Goal: Task Accomplishment & Management: Use online tool/utility

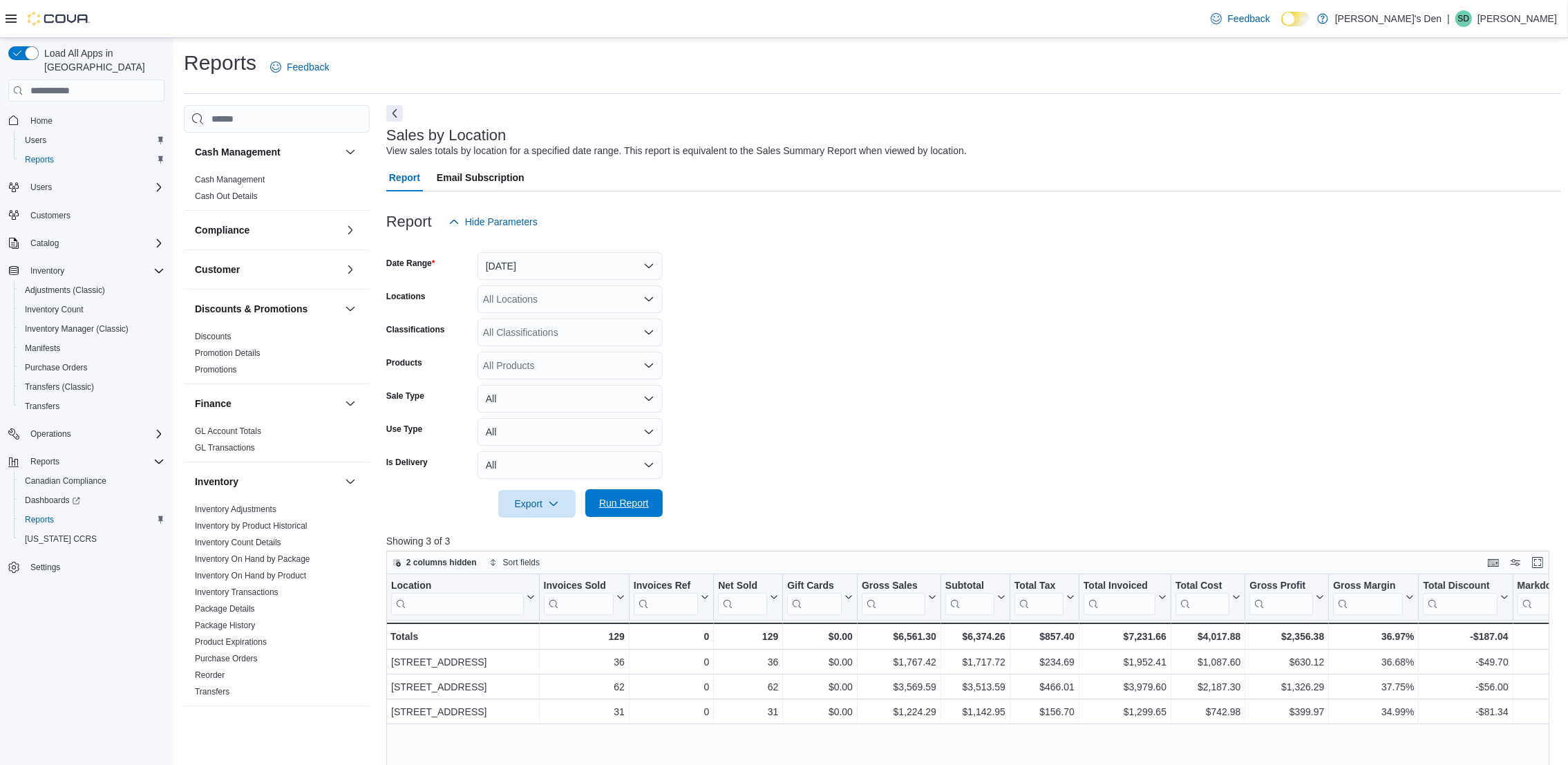
click at [632, 502] on span "Run Report" at bounding box center [624, 503] width 50 height 14
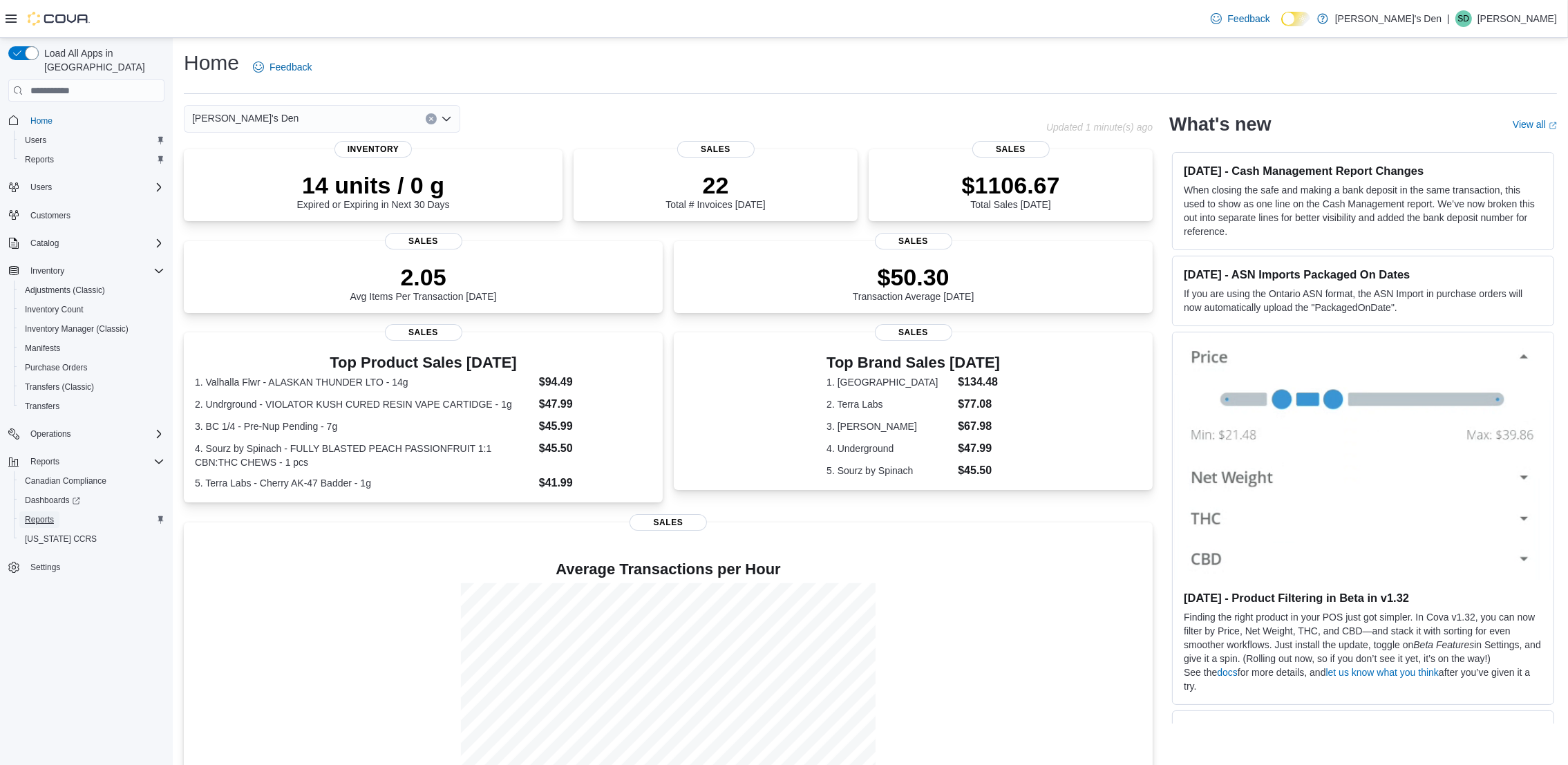
click at [52, 515] on span "Reports" at bounding box center [40, 520] width 29 height 11
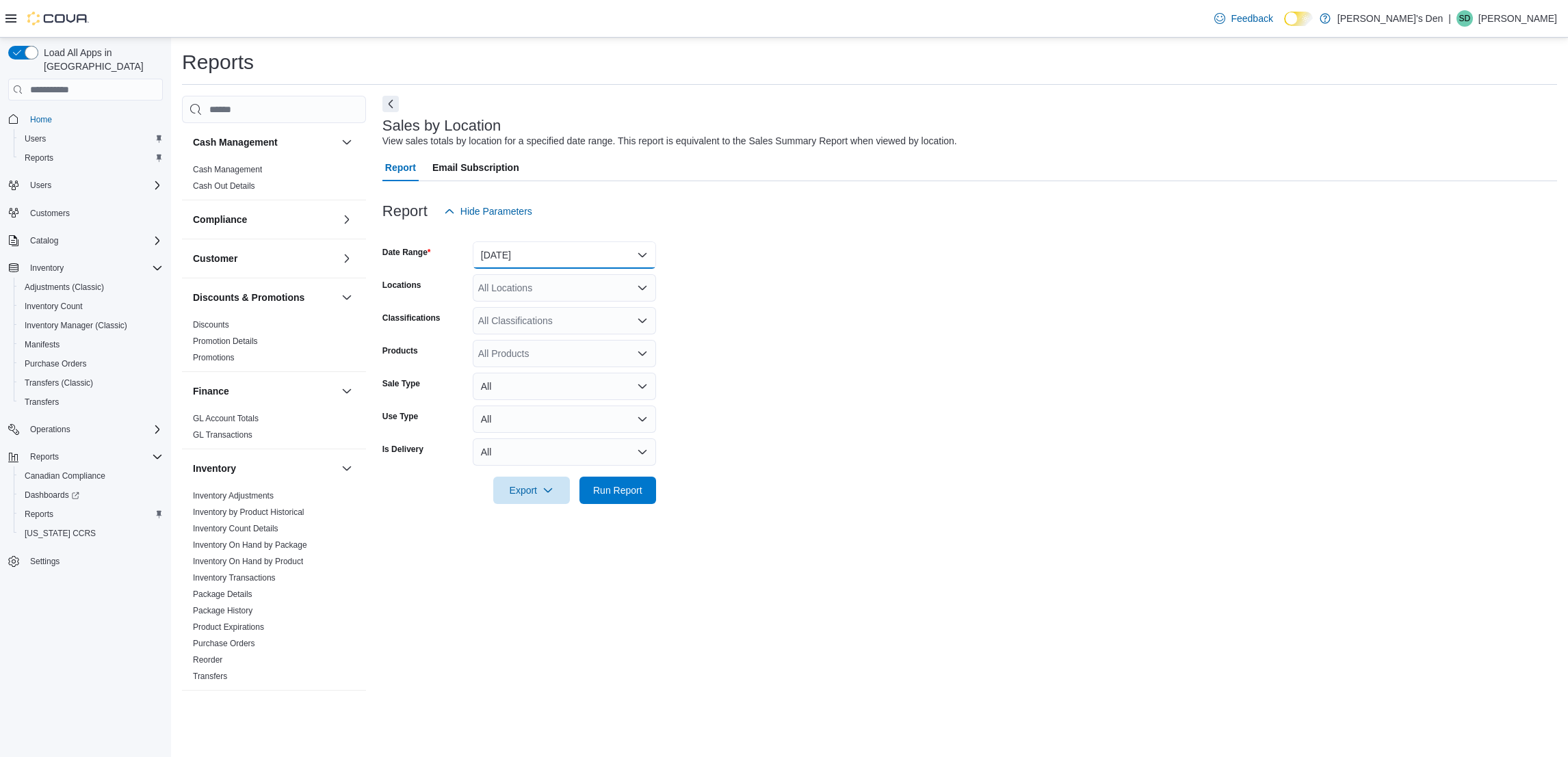
click at [579, 242] on button "[DATE]" at bounding box center [564, 255] width 183 height 27
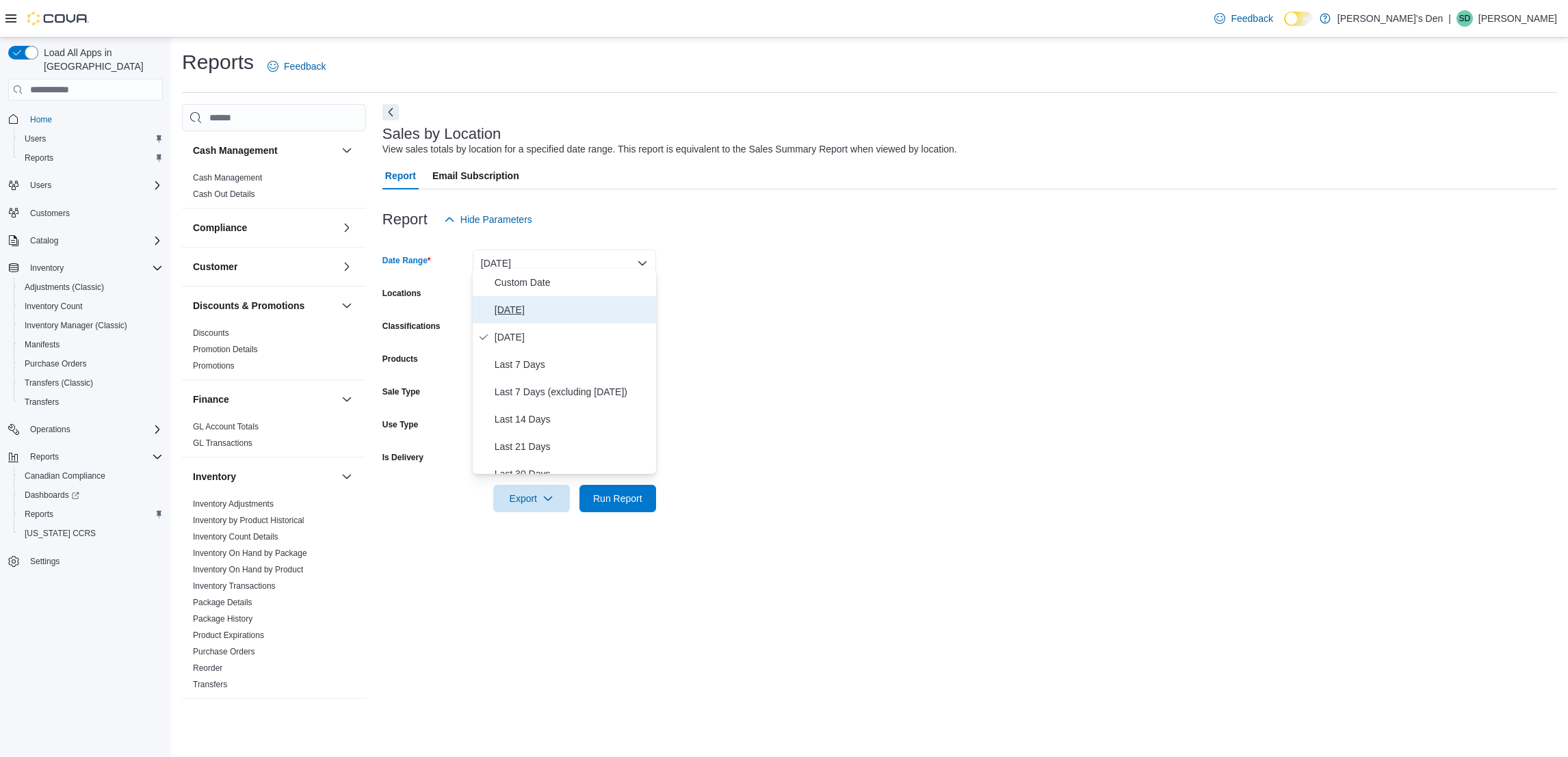
click at [498, 309] on span "[DATE]" at bounding box center [572, 309] width 156 height 16
click at [607, 496] on span "Run Report" at bounding box center [617, 498] width 49 height 14
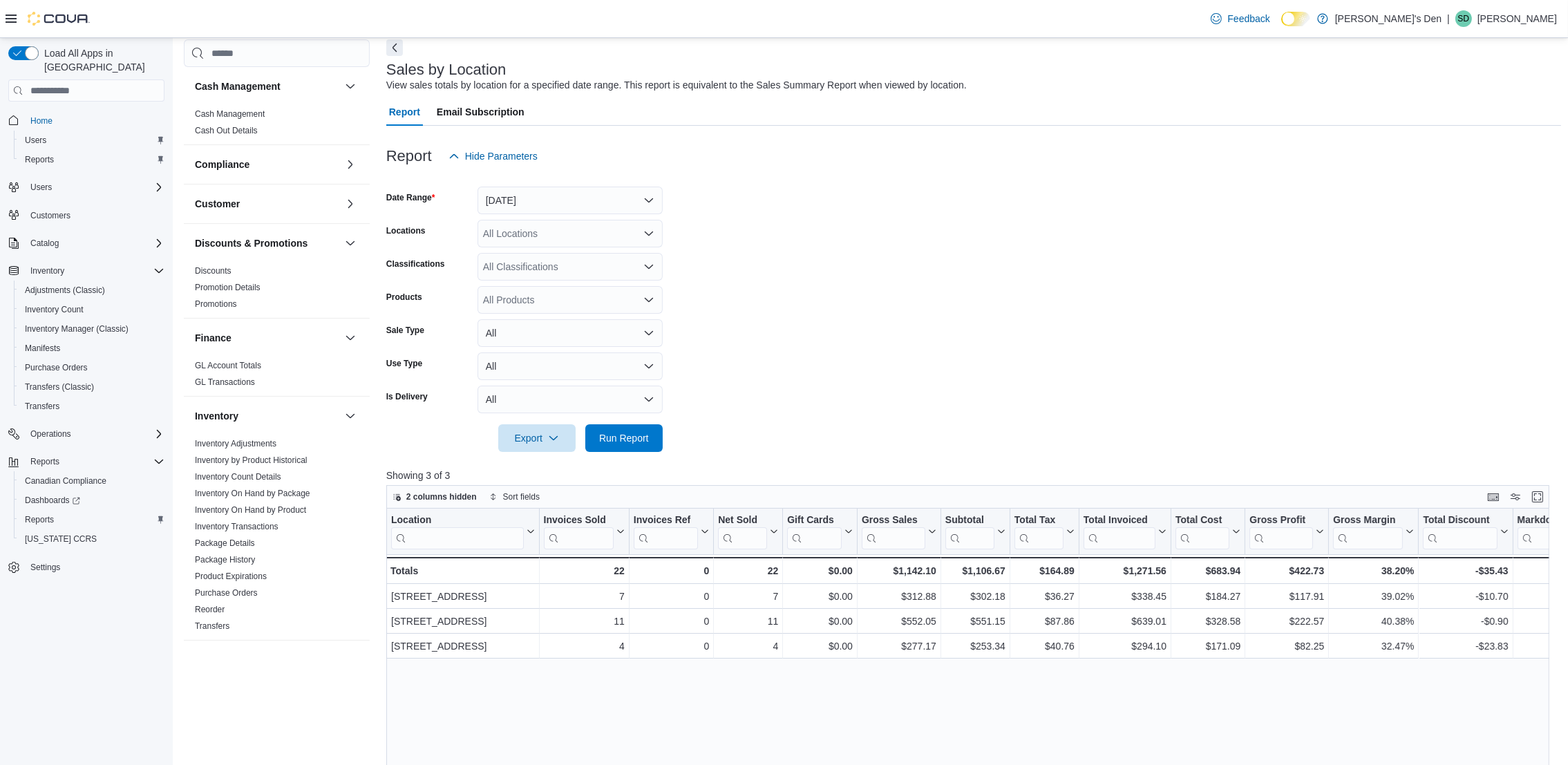
scroll to position [104, 0]
